Goal: Navigation & Orientation: Find specific page/section

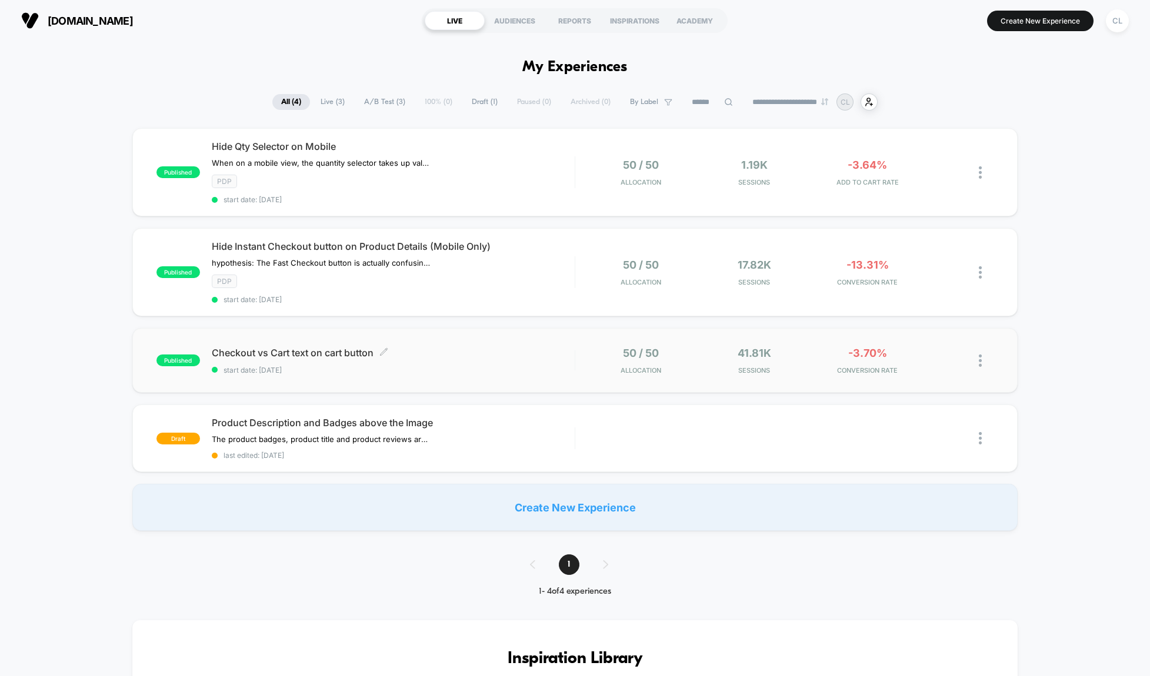
click at [303, 355] on span "Checkout vs Cart text on cart button Click to edit experience details" at bounding box center [393, 353] width 363 height 12
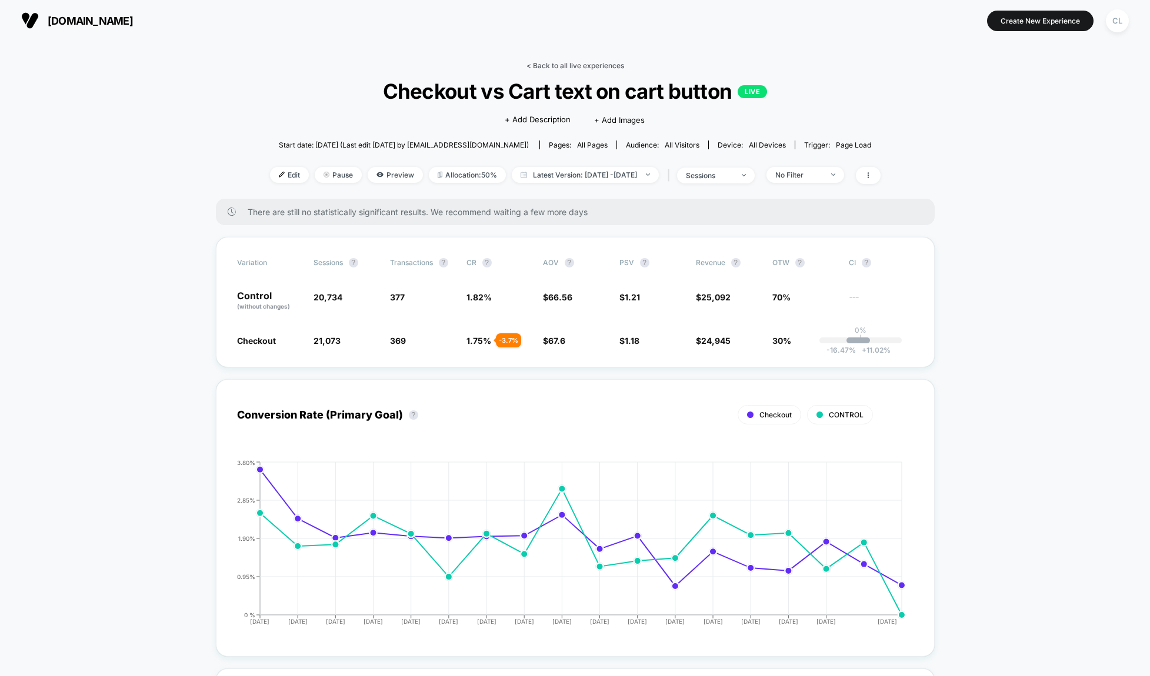
click at [552, 68] on link "< Back to all live experiences" at bounding box center [575, 65] width 98 height 9
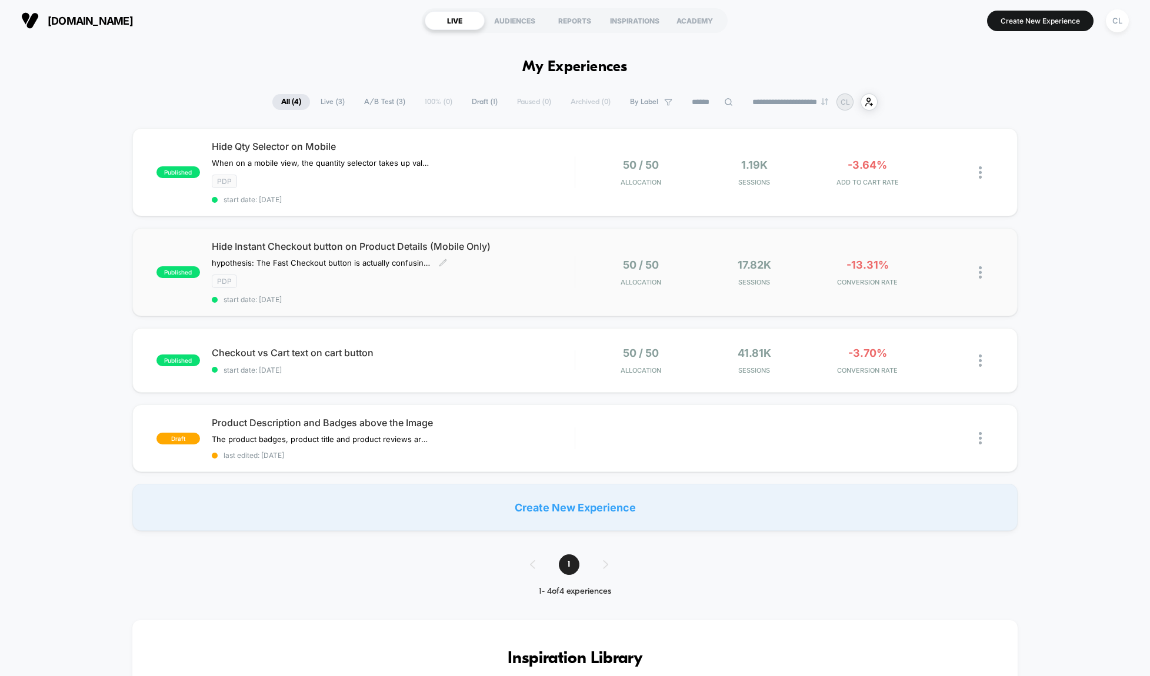
click at [356, 254] on div "Hide Instant Checkout button on Product Details (Mobile Only) hypothesis: The F…" at bounding box center [393, 272] width 363 height 64
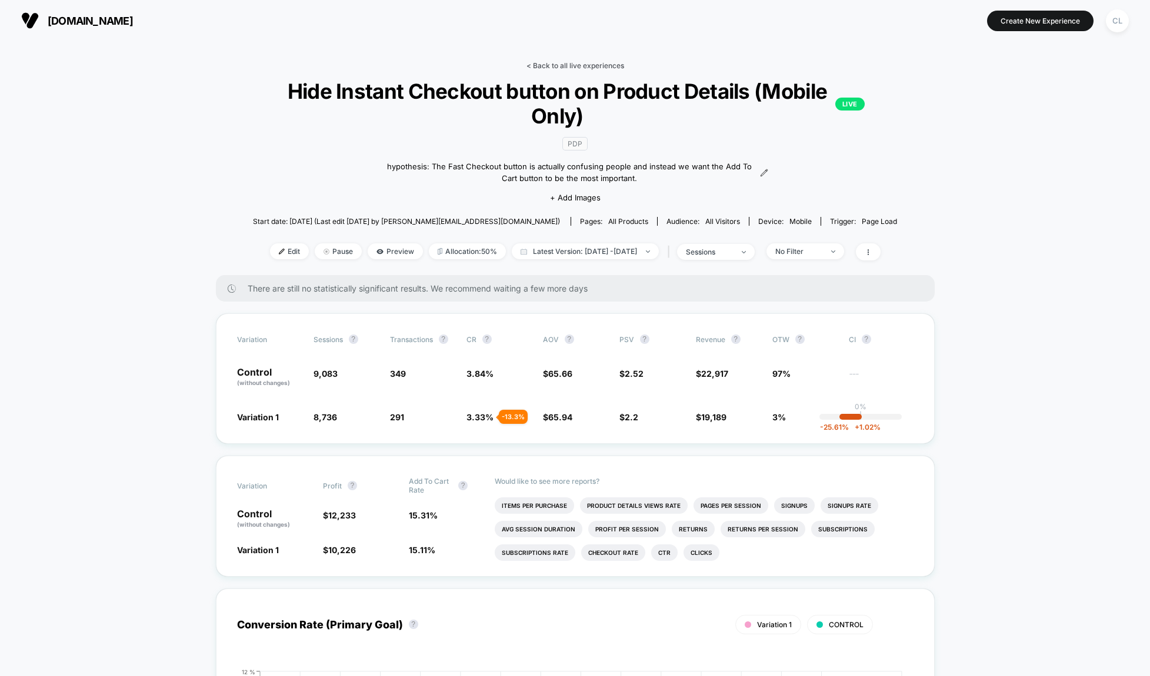
click at [536, 66] on link "< Back to all live experiences" at bounding box center [575, 65] width 98 height 9
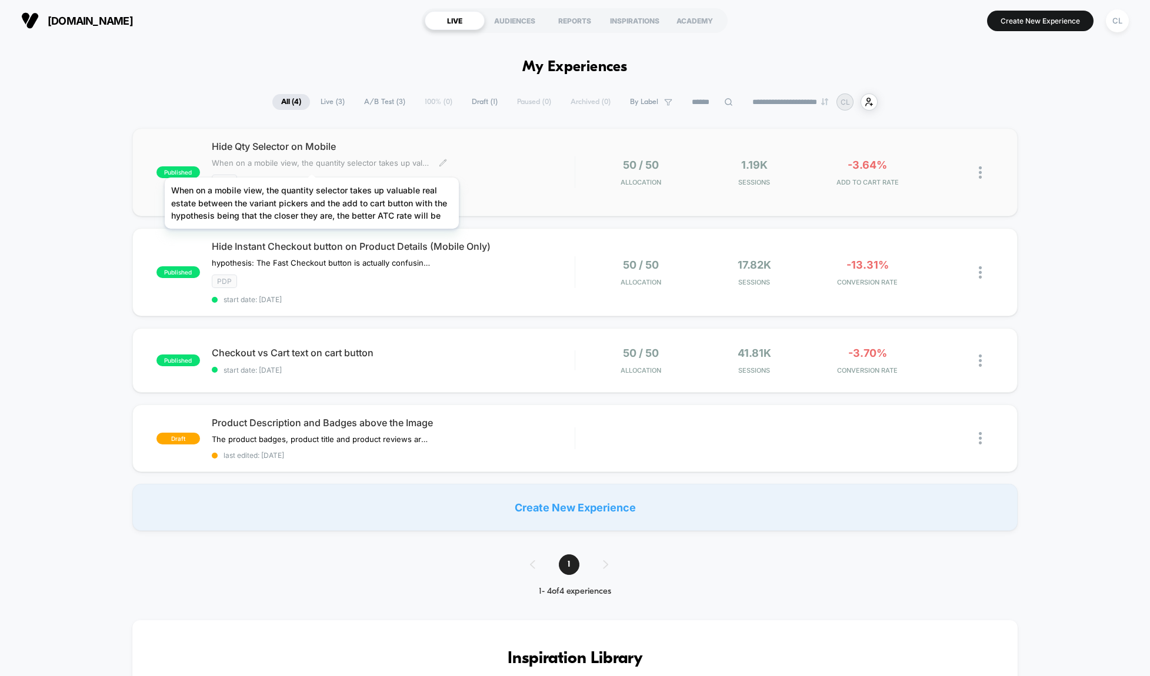
click at [312, 163] on span "When on a mobile view, the quantity selector takes up valuable real estate betw…" at bounding box center [321, 162] width 218 height 9
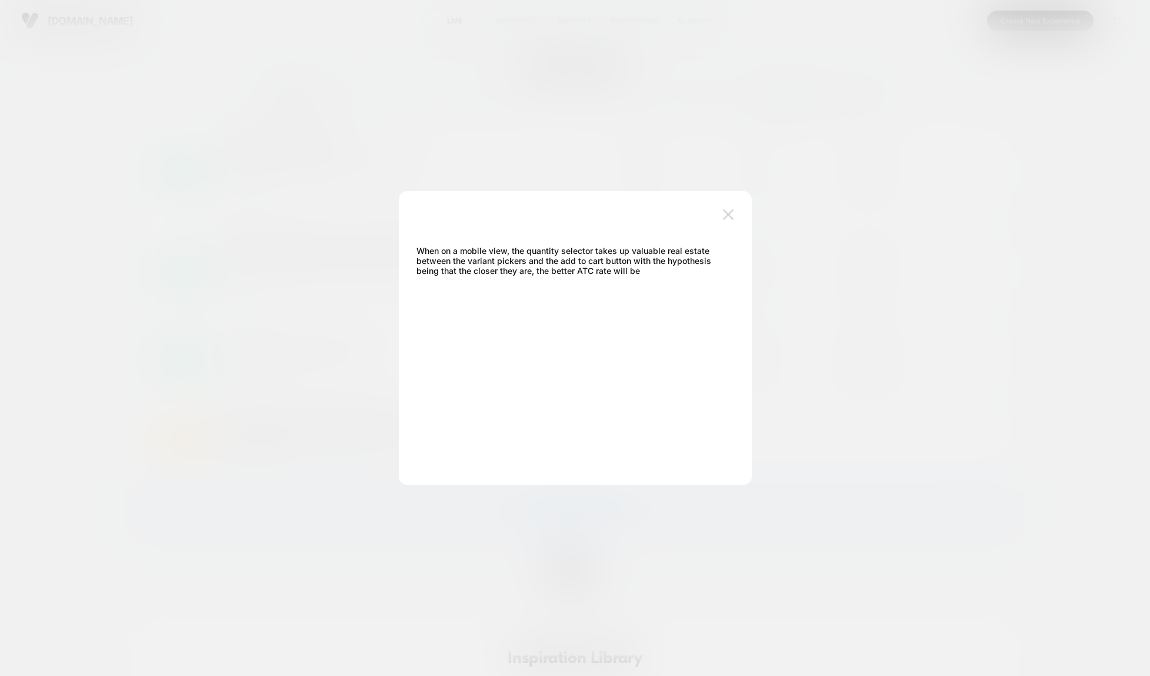
click at [729, 211] on img at bounding box center [728, 214] width 11 height 10
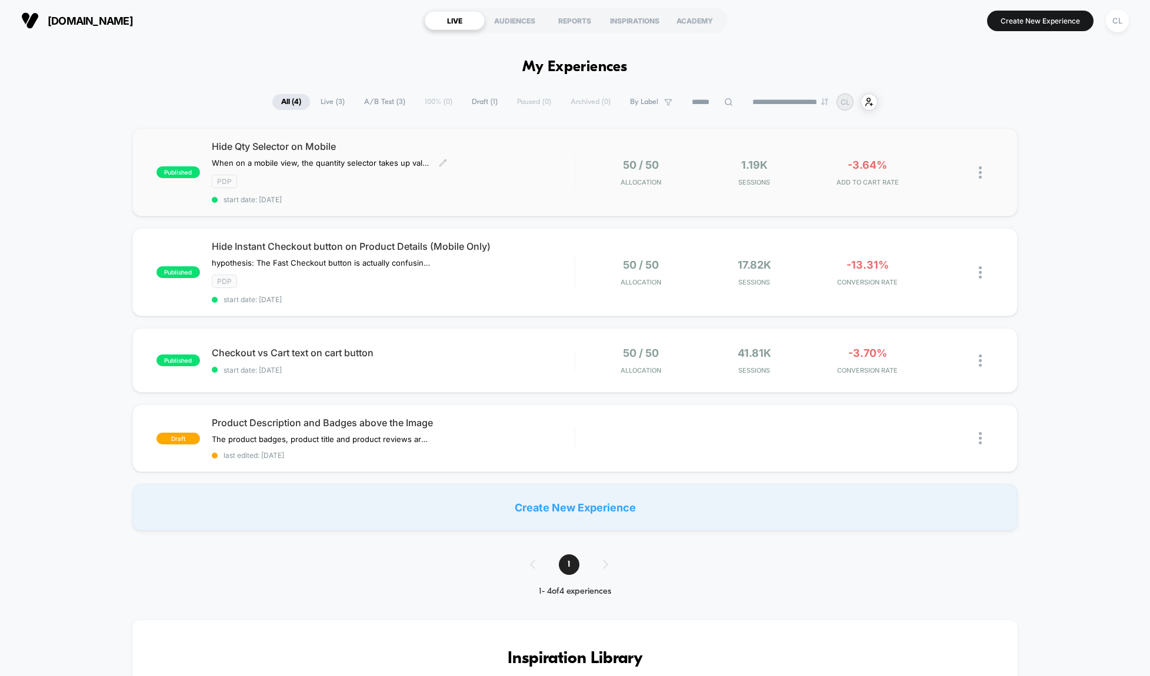
click at [460, 176] on div "PDP" at bounding box center [393, 182] width 363 height 14
